Goal: Transaction & Acquisition: Purchase product/service

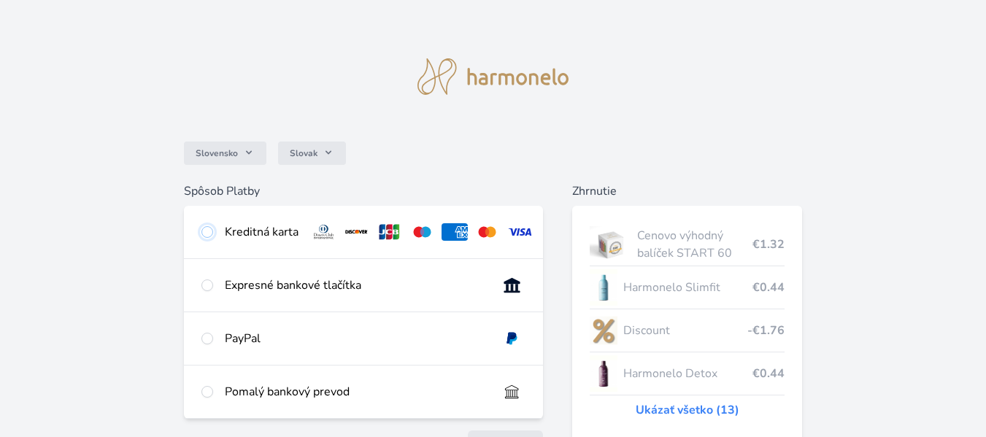
click at [208, 230] on input "radio" at bounding box center [207, 232] width 12 height 12
radio input "true"
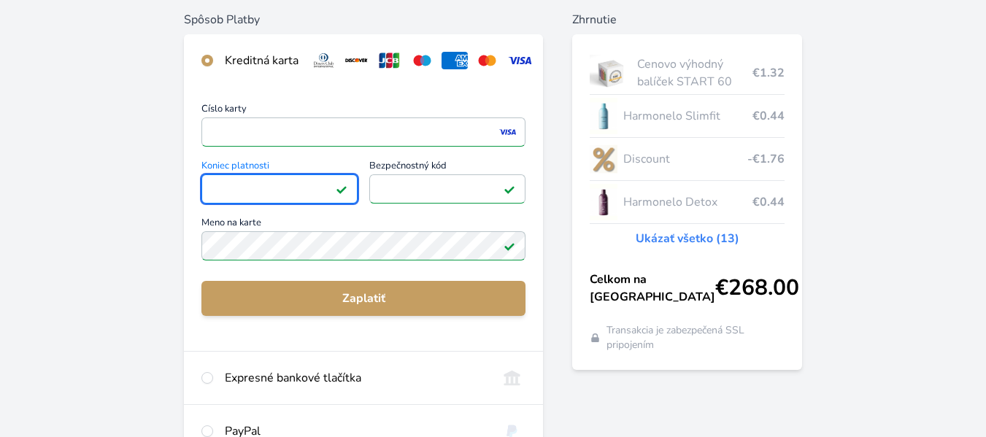
scroll to position [177, 0]
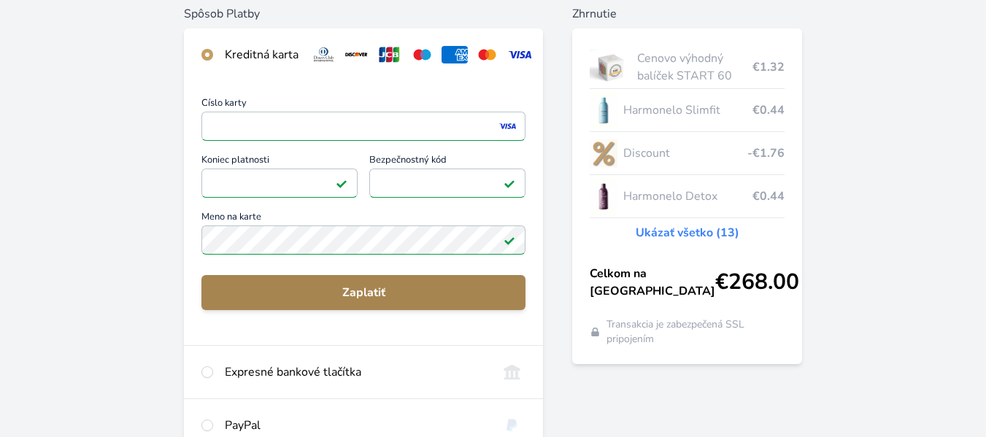
click at [473, 298] on span "Zaplatiť" at bounding box center [363, 293] width 301 height 18
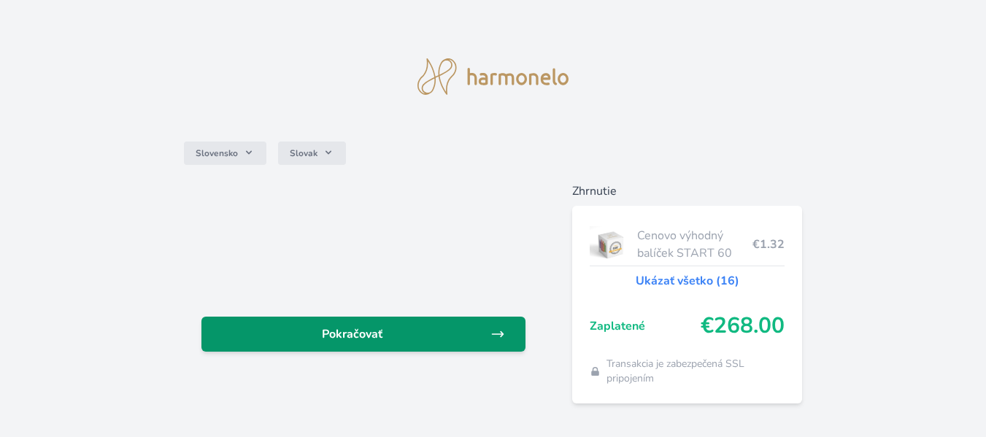
click at [416, 341] on span "Pokračovať" at bounding box center [351, 334] width 277 height 18
